Goal: Navigation & Orientation: Find specific page/section

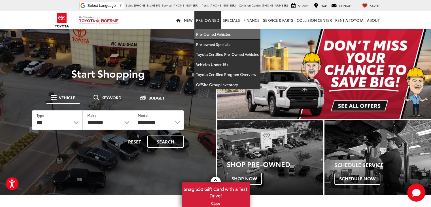
click at [211, 33] on link "Pre-Owned Vehicles" at bounding box center [227, 34] width 66 height 10
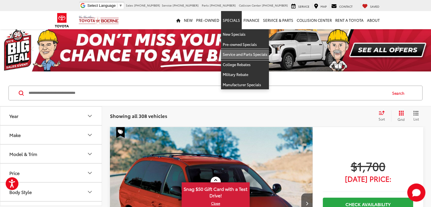
click at [232, 54] on link "Service and Parts Specials" at bounding box center [245, 54] width 48 height 10
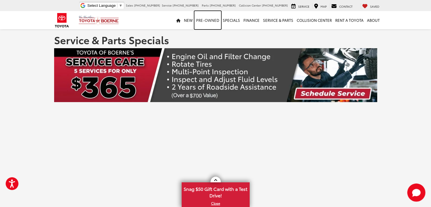
click at [205, 19] on link "Pre-Owned" at bounding box center [207, 20] width 27 height 18
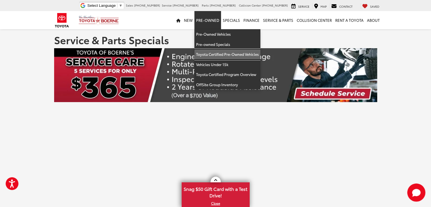
click at [205, 54] on link "Toyota Certified Pre-Owned Vehicles" at bounding box center [227, 54] width 66 height 10
